Goal: Check status: Check status

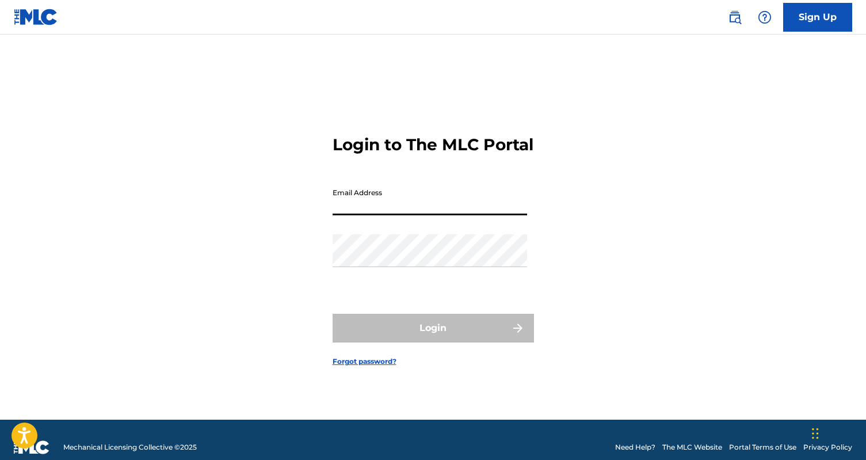
type input "[EMAIL_ADDRESS][DOMAIN_NAME]"
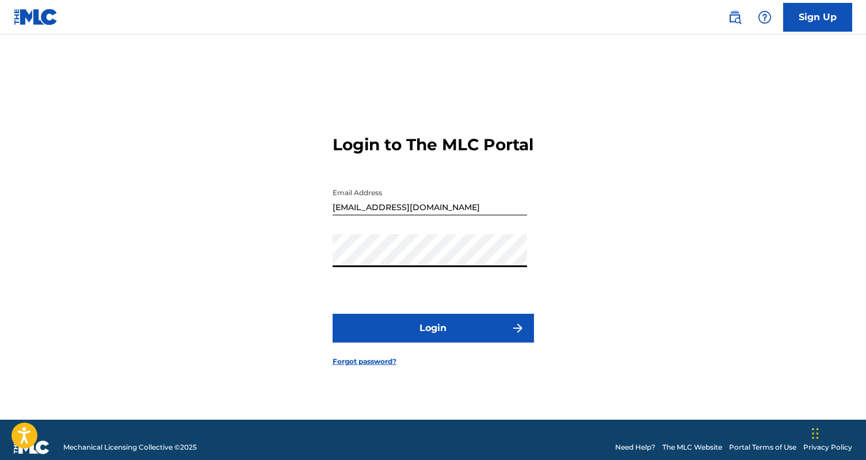
click at [433, 338] on button "Login" at bounding box center [433, 328] width 201 height 29
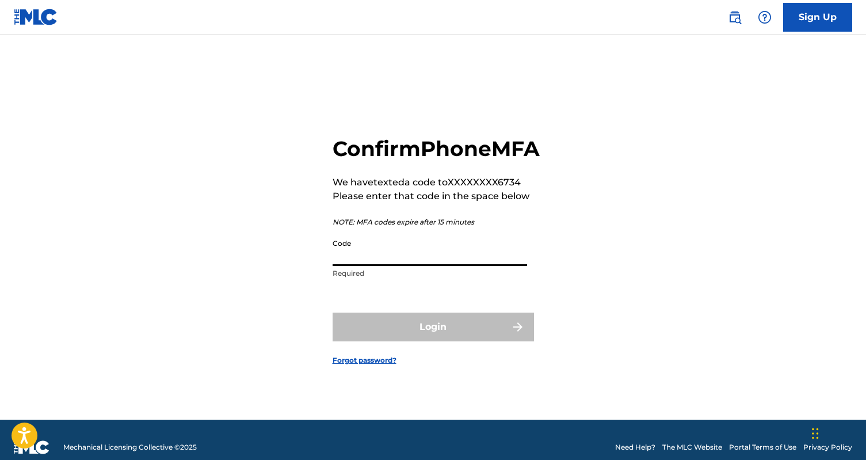
click at [362, 266] on input "Code" at bounding box center [430, 249] width 194 height 33
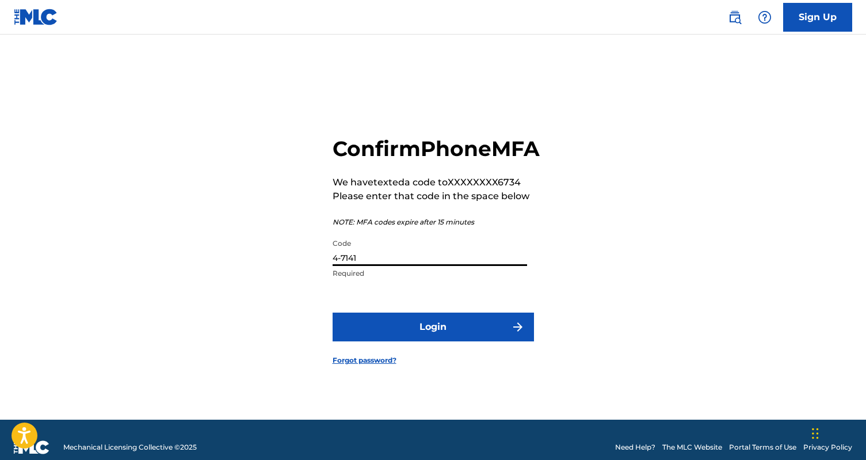
type input "4-7141"
click at [433, 340] on button "Login" at bounding box center [433, 326] width 201 height 29
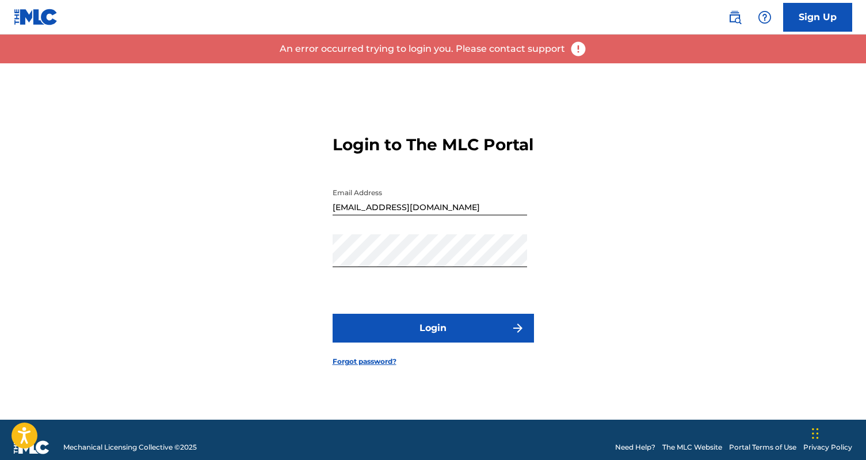
click at [411, 326] on button "Login" at bounding box center [433, 328] width 201 height 29
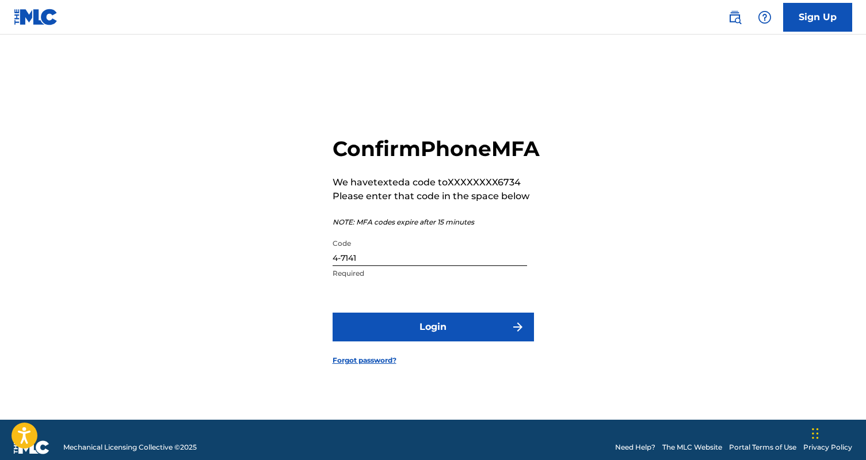
click at [364, 264] on input "4-7141" at bounding box center [430, 249] width 194 height 33
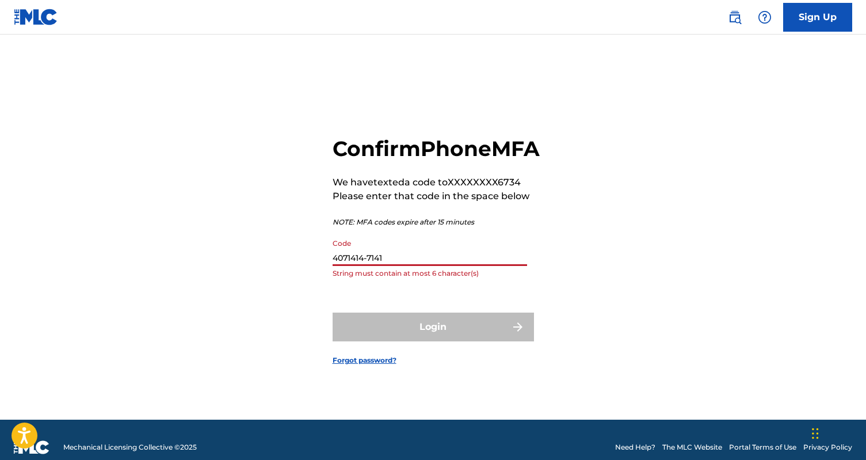
click at [386, 265] on input "4071414-7141" at bounding box center [430, 249] width 194 height 33
click at [393, 266] on input "4071414-7141" at bounding box center [430, 249] width 194 height 33
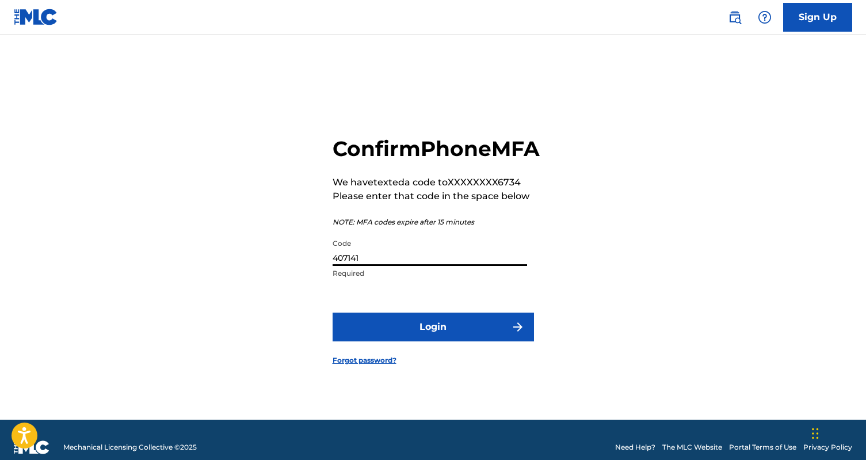
type input "407141"
click at [417, 337] on button "Login" at bounding box center [433, 326] width 201 height 29
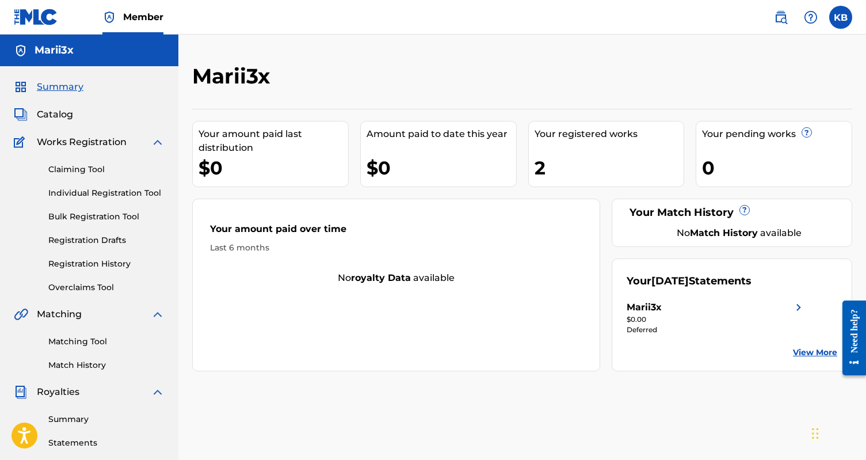
click at [104, 194] on link "Individual Registration Tool" at bounding box center [106, 193] width 116 height 12
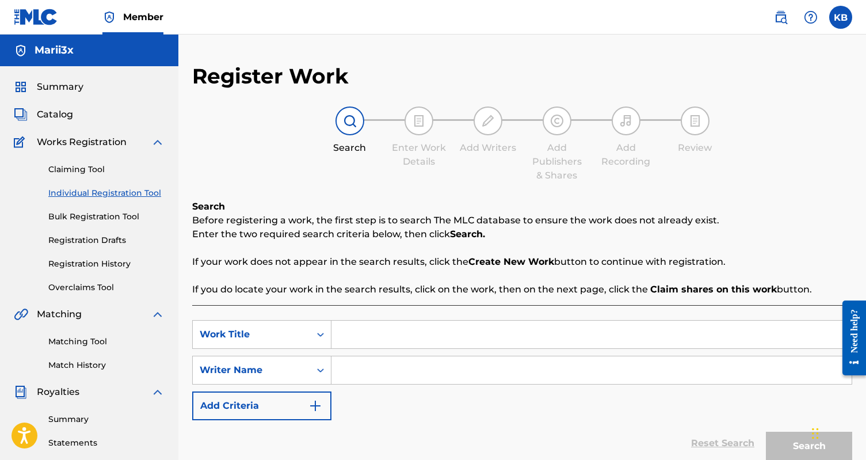
click at [102, 215] on link "Bulk Registration Tool" at bounding box center [106, 217] width 116 height 12
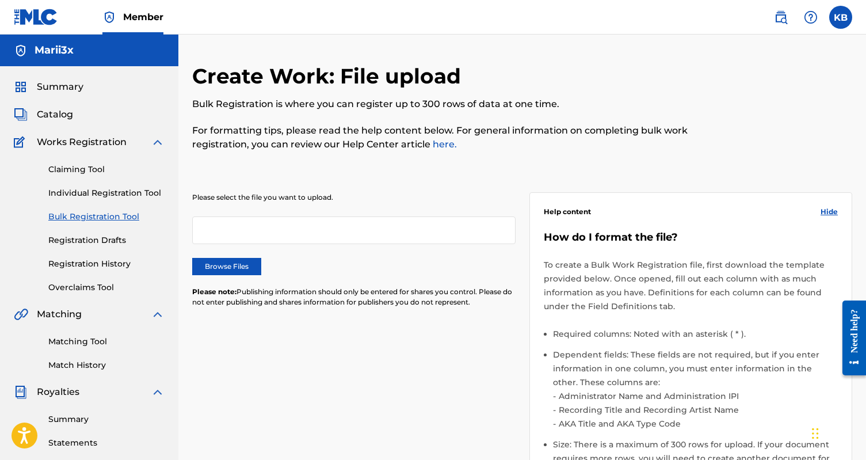
click at [99, 257] on div "Claiming Tool Individual Registration Tool Bulk Registration Tool Registration …" at bounding box center [89, 221] width 151 height 144
click at [102, 266] on link "Registration History" at bounding box center [106, 264] width 116 height 12
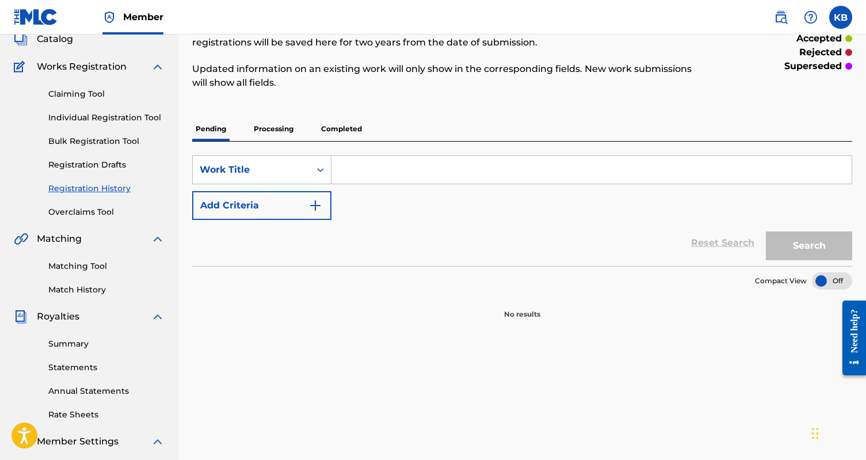
scroll to position [97, 0]
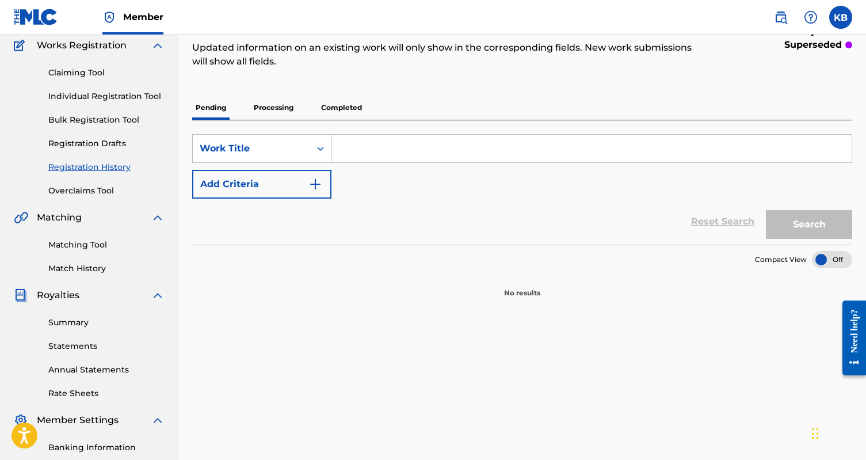
click at [89, 249] on link "Matching Tool" at bounding box center [106, 245] width 116 height 12
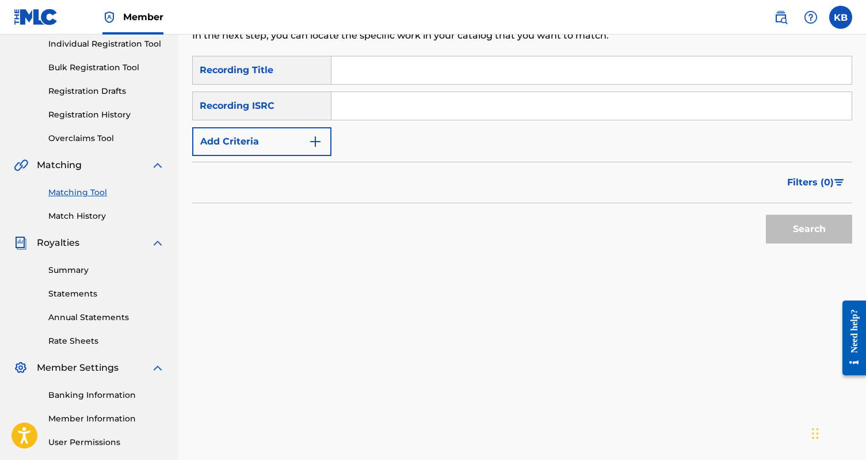
scroll to position [205, 0]
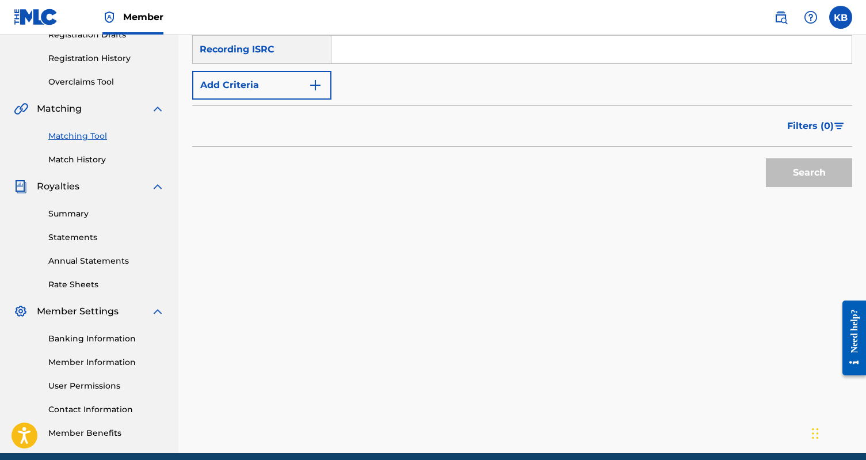
click at [81, 216] on link "Summary" at bounding box center [106, 214] width 116 height 12
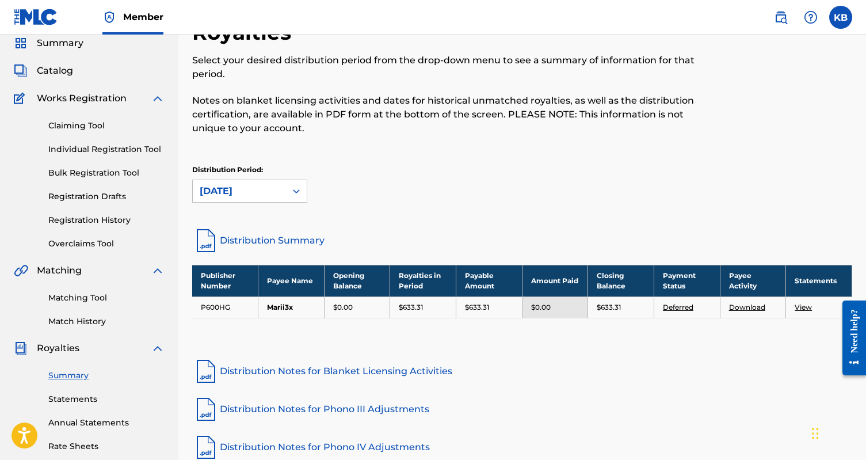
scroll to position [61, 0]
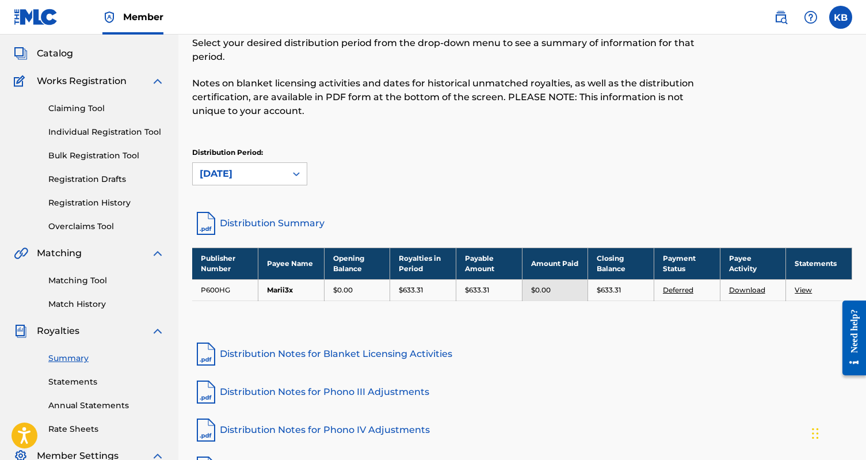
click at [547, 203] on div "Royalties Select your desired distribution period from the drop-down menu to se…" at bounding box center [522, 105] width 660 height 207
click at [810, 290] on link "View" at bounding box center [803, 289] width 17 height 9
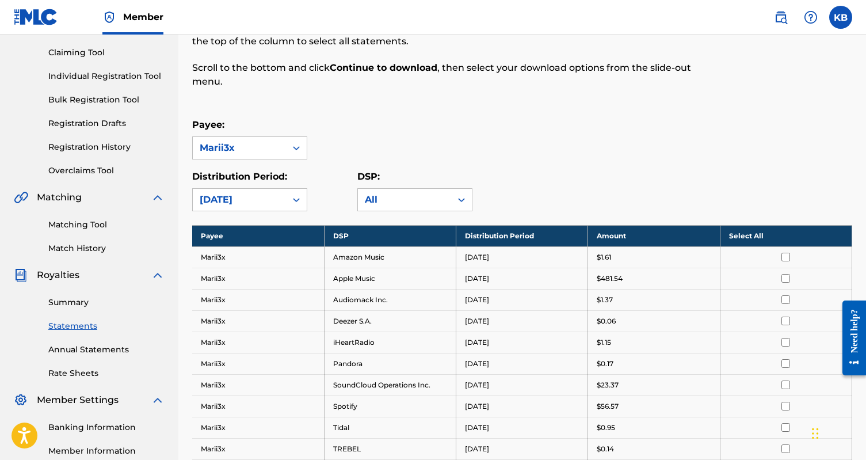
scroll to position [97, 0]
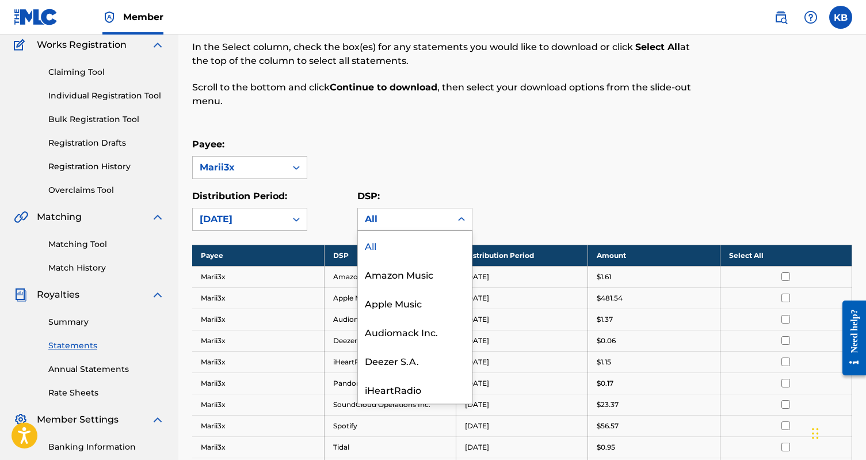
click at [390, 211] on div "All" at bounding box center [404, 219] width 93 height 22
click at [384, 158] on div "Payee: Marii3x" at bounding box center [522, 158] width 660 height 41
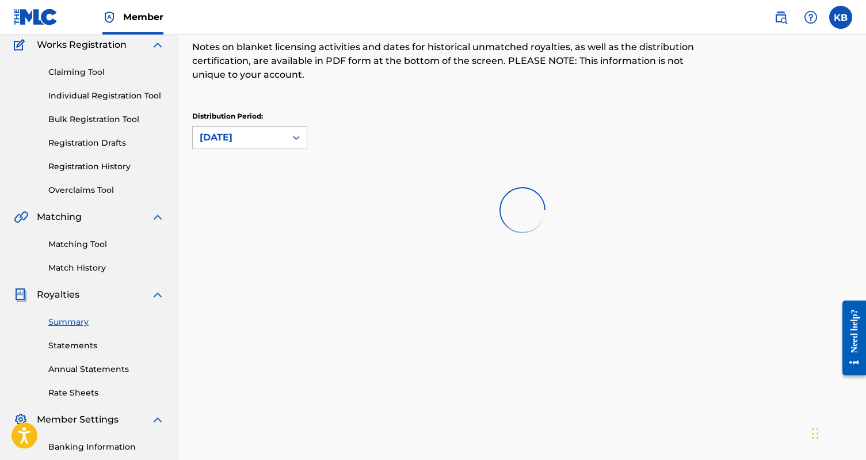
scroll to position [61, 0]
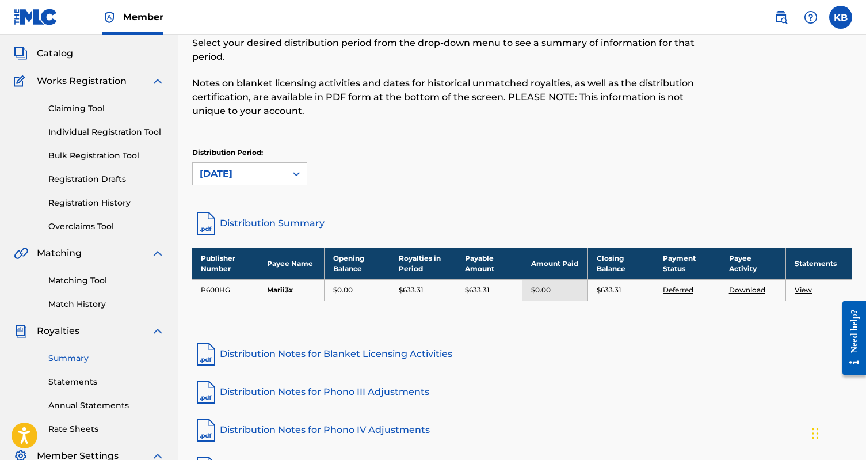
click at [553, 296] on td "$0.00" at bounding box center [555, 289] width 66 height 21
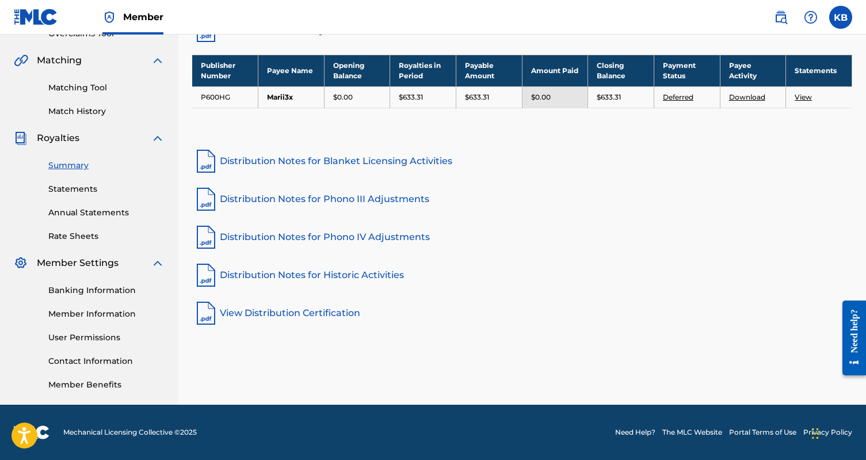
scroll to position [254, 0]
click at [73, 187] on link "Statements" at bounding box center [106, 189] width 116 height 12
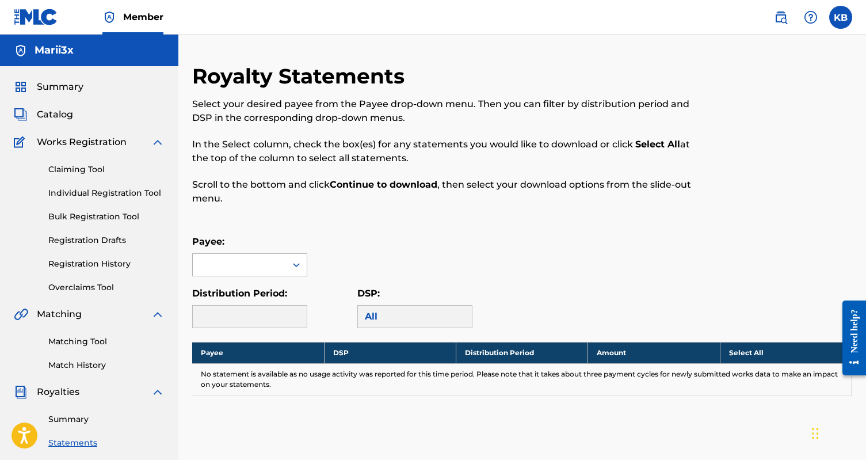
click at [269, 260] on div at bounding box center [239, 265] width 93 height 22
click at [257, 283] on div "Marii3x" at bounding box center [250, 290] width 114 height 29
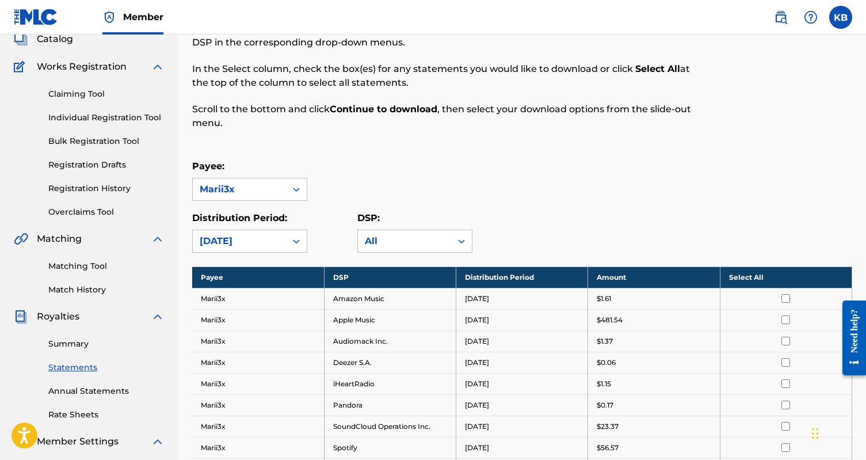
scroll to position [104, 0]
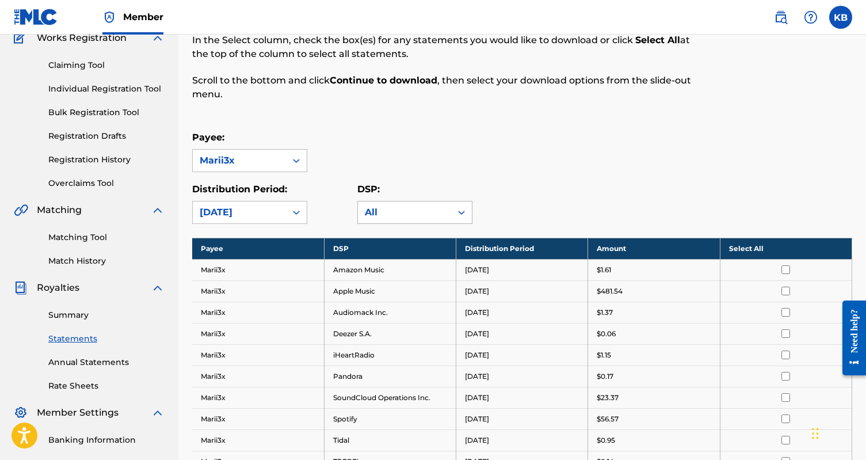
click at [418, 219] on div "All" at bounding box center [404, 212] width 93 height 22
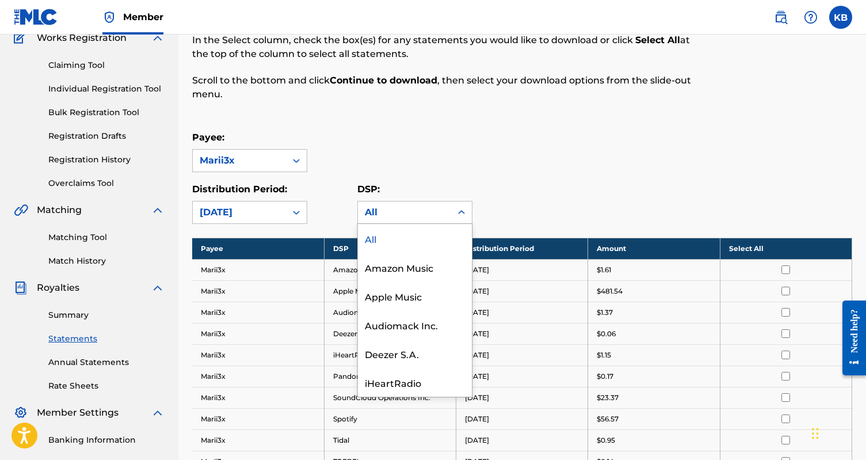
click at [413, 190] on p "DSP:" at bounding box center [414, 189] width 115 height 14
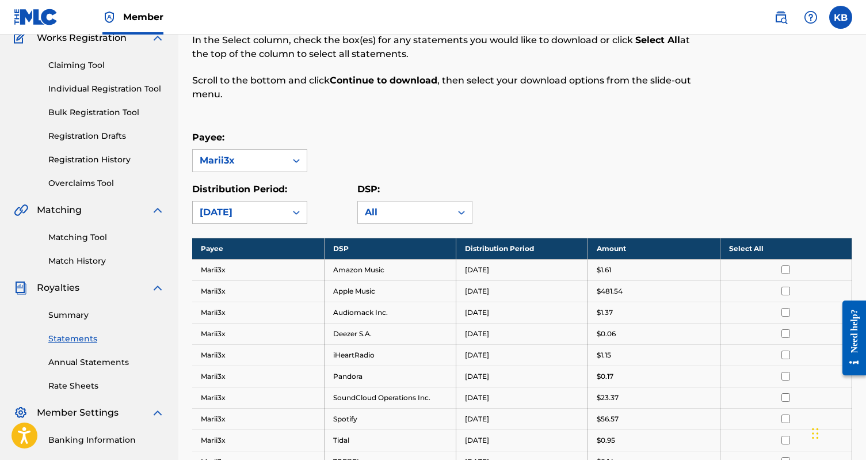
click at [274, 209] on div "[DATE]" at bounding box center [239, 212] width 79 height 14
click at [306, 157] on div at bounding box center [296, 160] width 21 height 21
